Goal: Communication & Community: Answer question/provide support

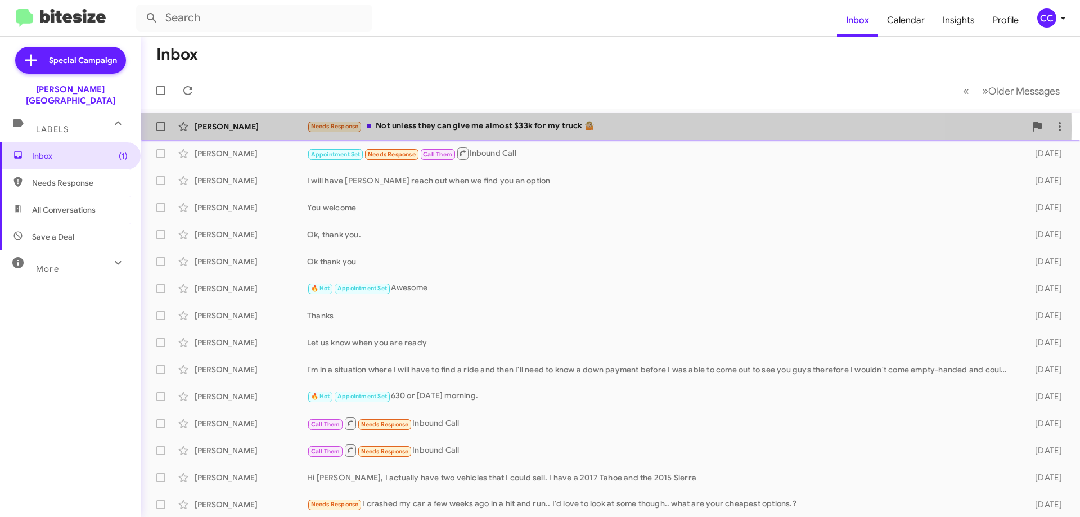
click at [222, 126] on div "Terry Meade Jr." at bounding box center [251, 126] width 112 height 11
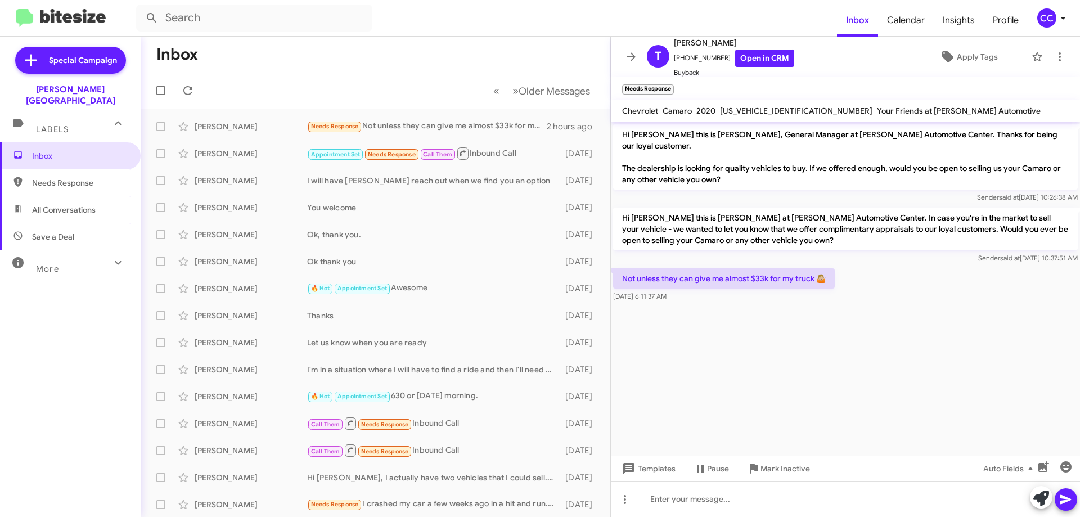
click at [60, 177] on span "Needs Response" at bounding box center [80, 182] width 96 height 11
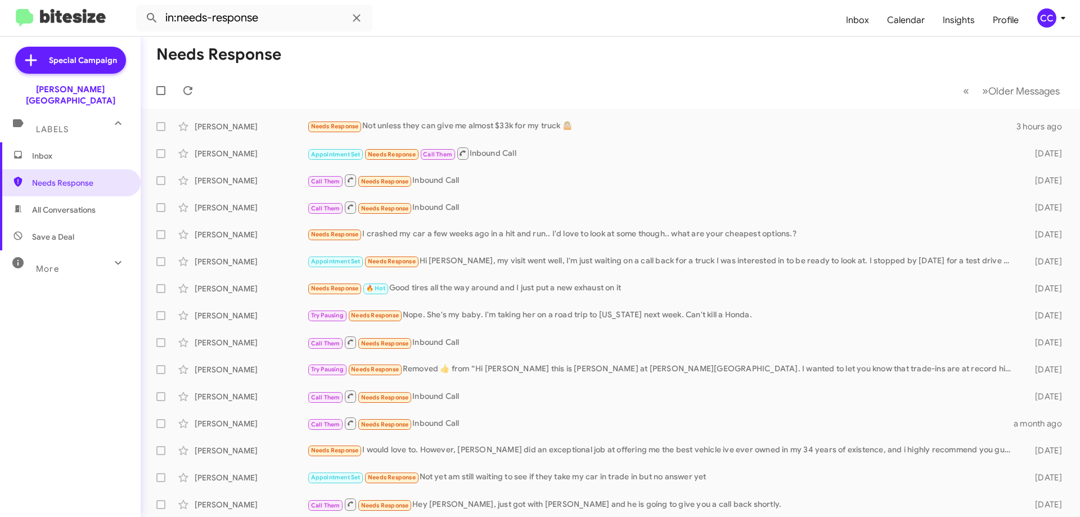
click at [43, 204] on span "All Conversations" at bounding box center [64, 209] width 64 height 11
type input "in:all-conversations"
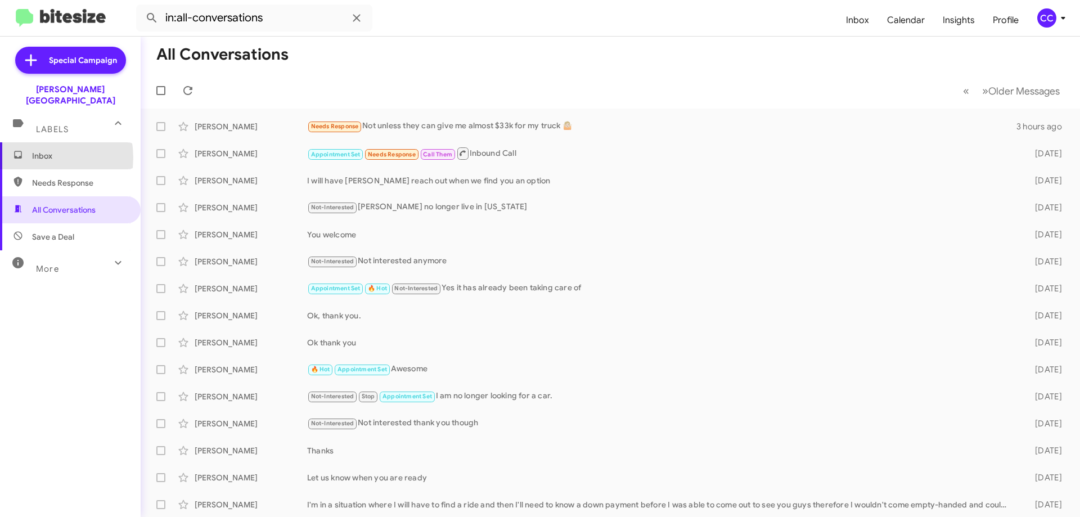
click at [36, 150] on span "Inbox" at bounding box center [80, 155] width 96 height 11
